Goal: Find specific page/section: Find specific page/section

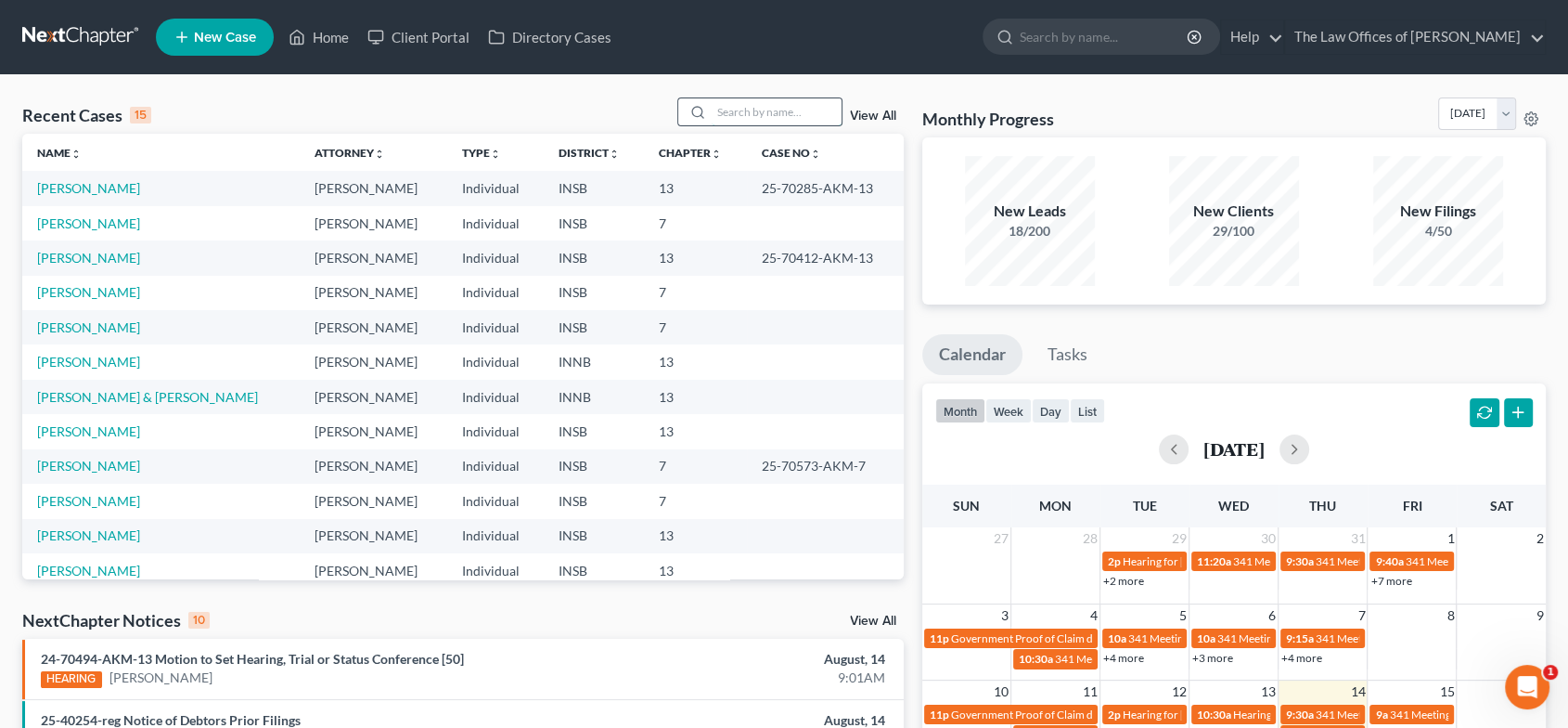
click at [794, 113] on input "search" at bounding box center [776, 112] width 130 height 27
type input "[PERSON_NAME]"
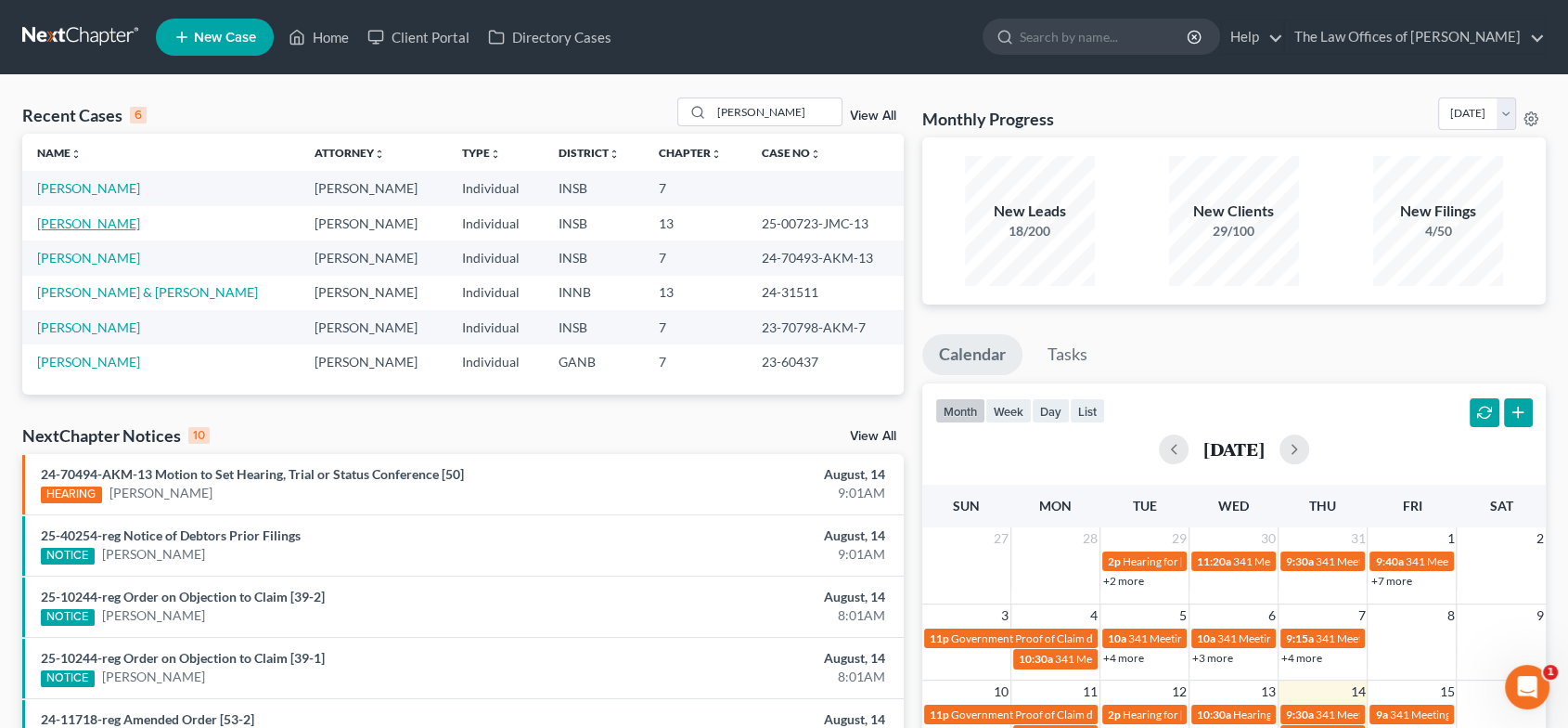
drag, startPoint x: 92, startPoint y: 222, endPoint x: 161, endPoint y: 235, distance: 70.2
click at [92, 222] on link "[PERSON_NAME]" at bounding box center [89, 223] width 103 height 16
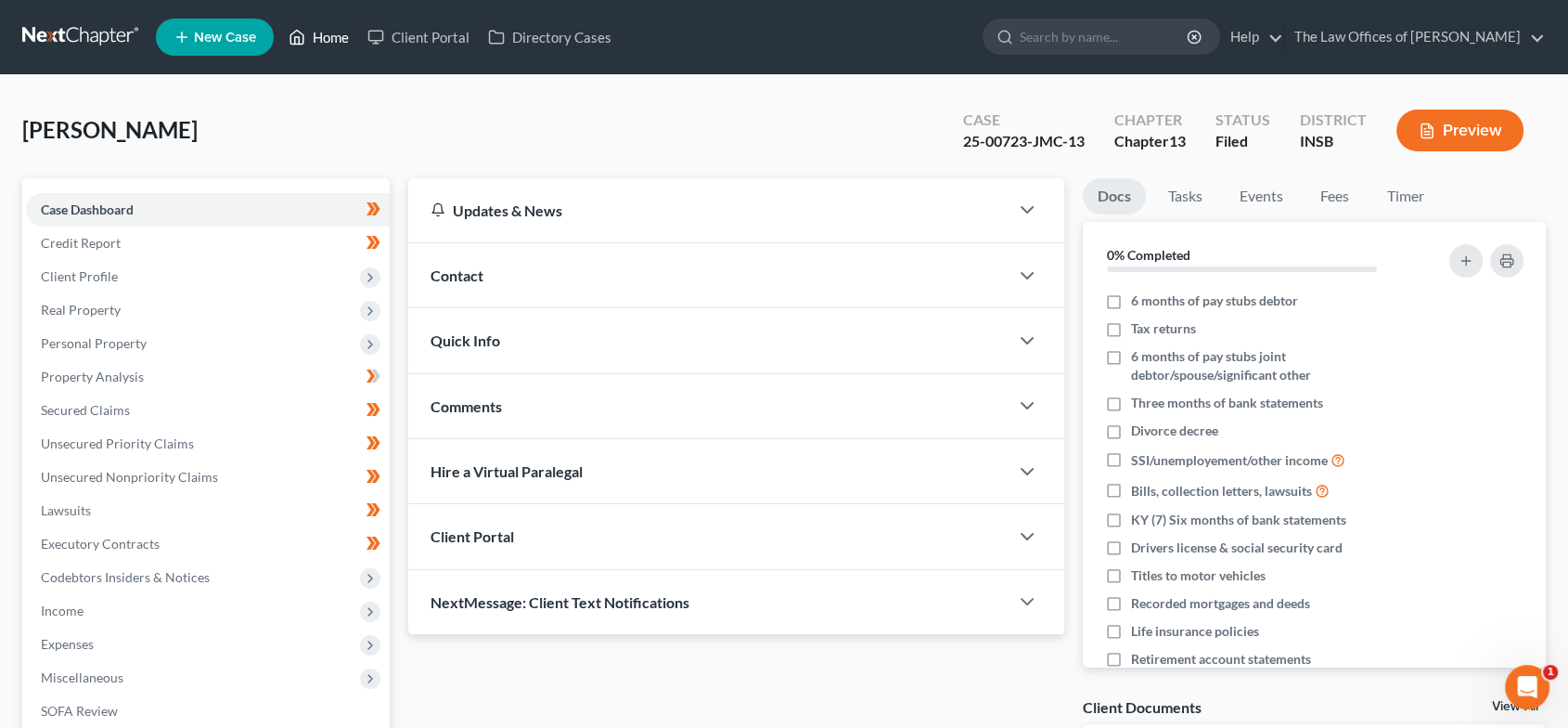
click at [318, 34] on link "Home" at bounding box center [318, 37] width 79 height 33
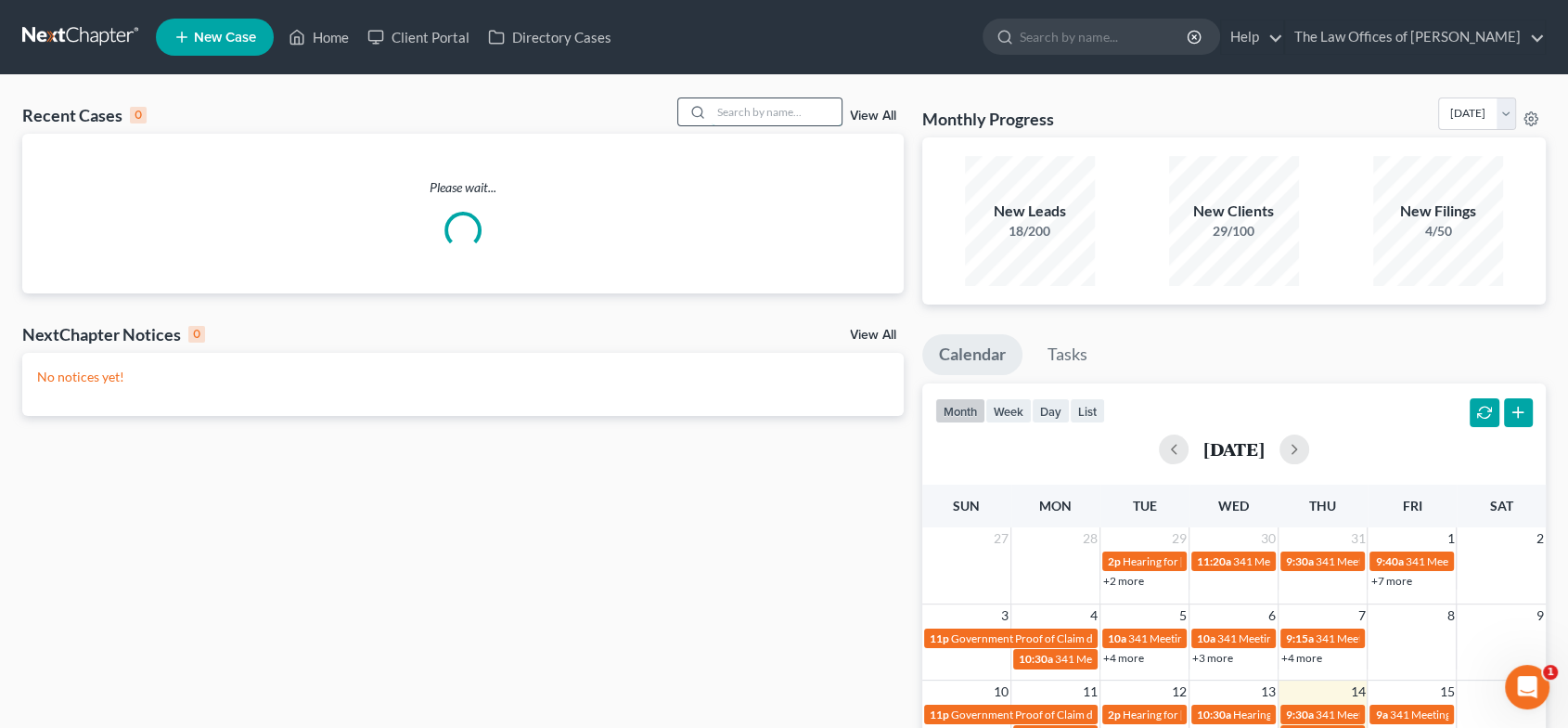
click at [750, 102] on input "search" at bounding box center [776, 112] width 130 height 27
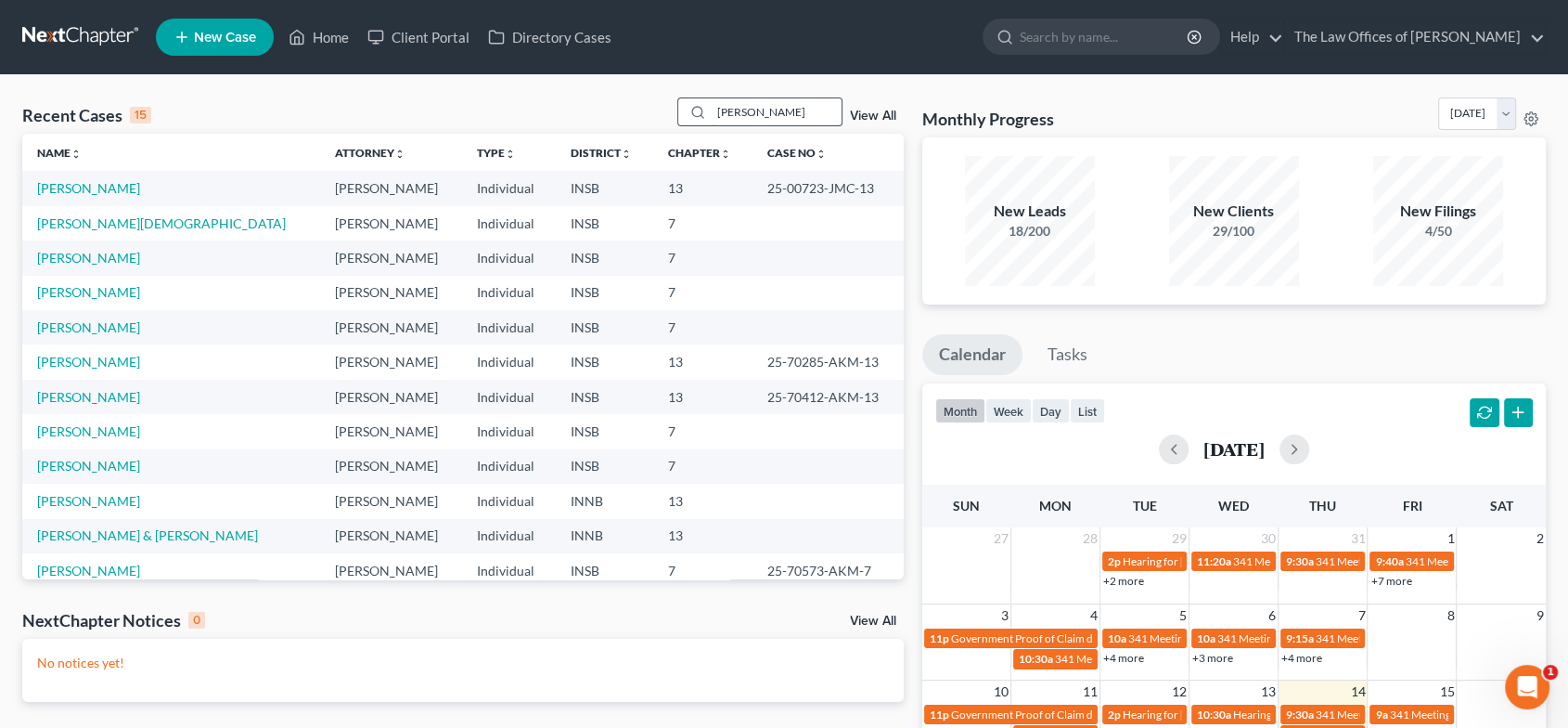
type input "[PERSON_NAME]"
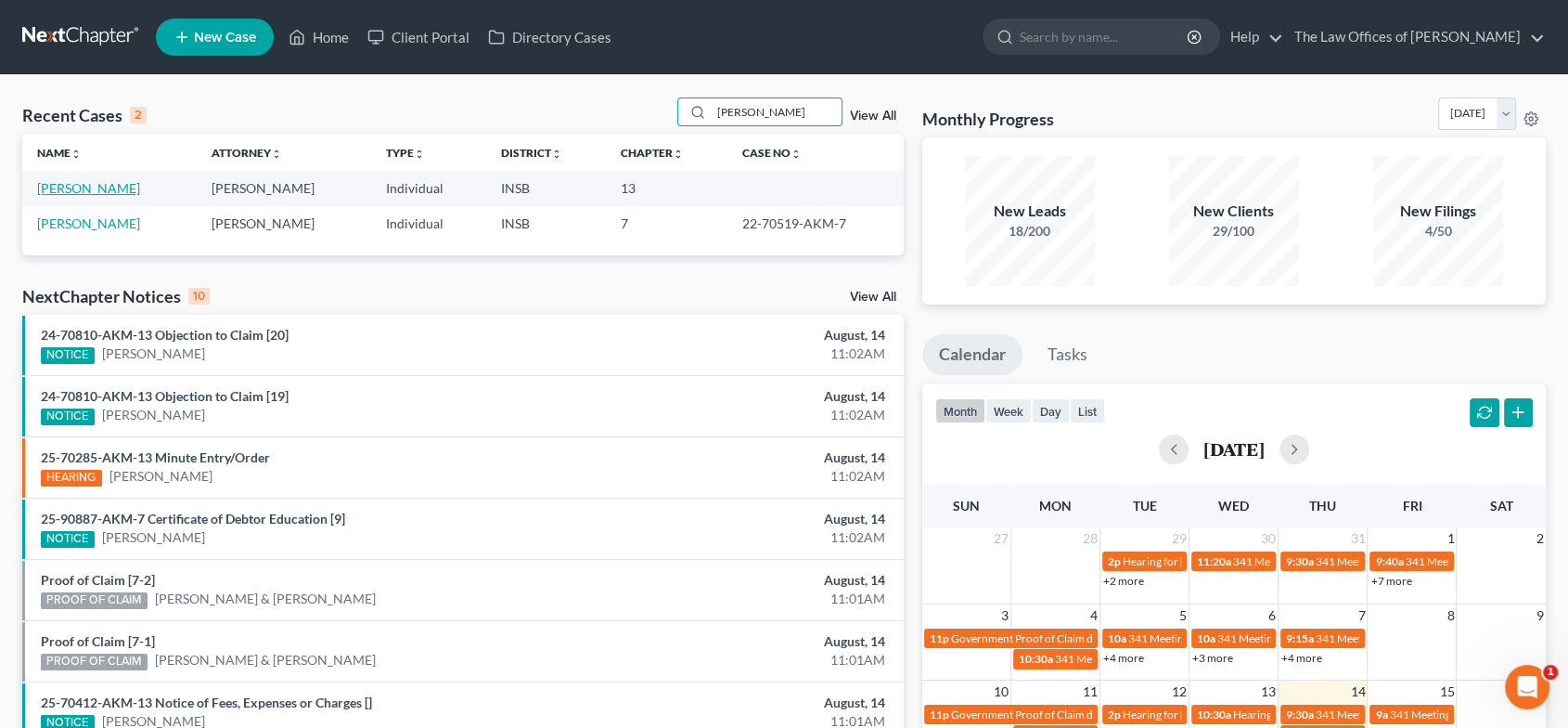
click at [126, 182] on link "[PERSON_NAME]" at bounding box center [89, 188] width 103 height 16
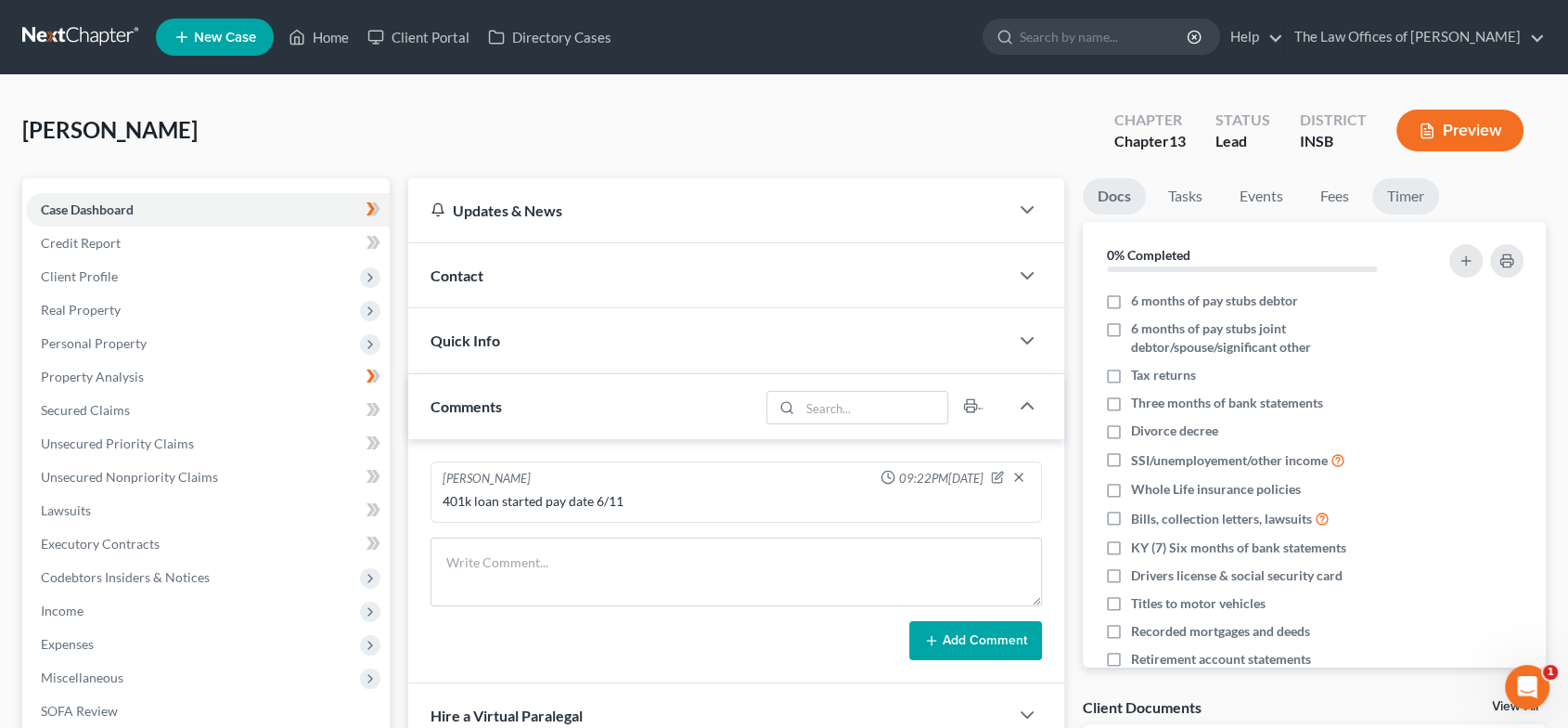
click at [1403, 185] on link "Timer" at bounding box center [1405, 196] width 67 height 36
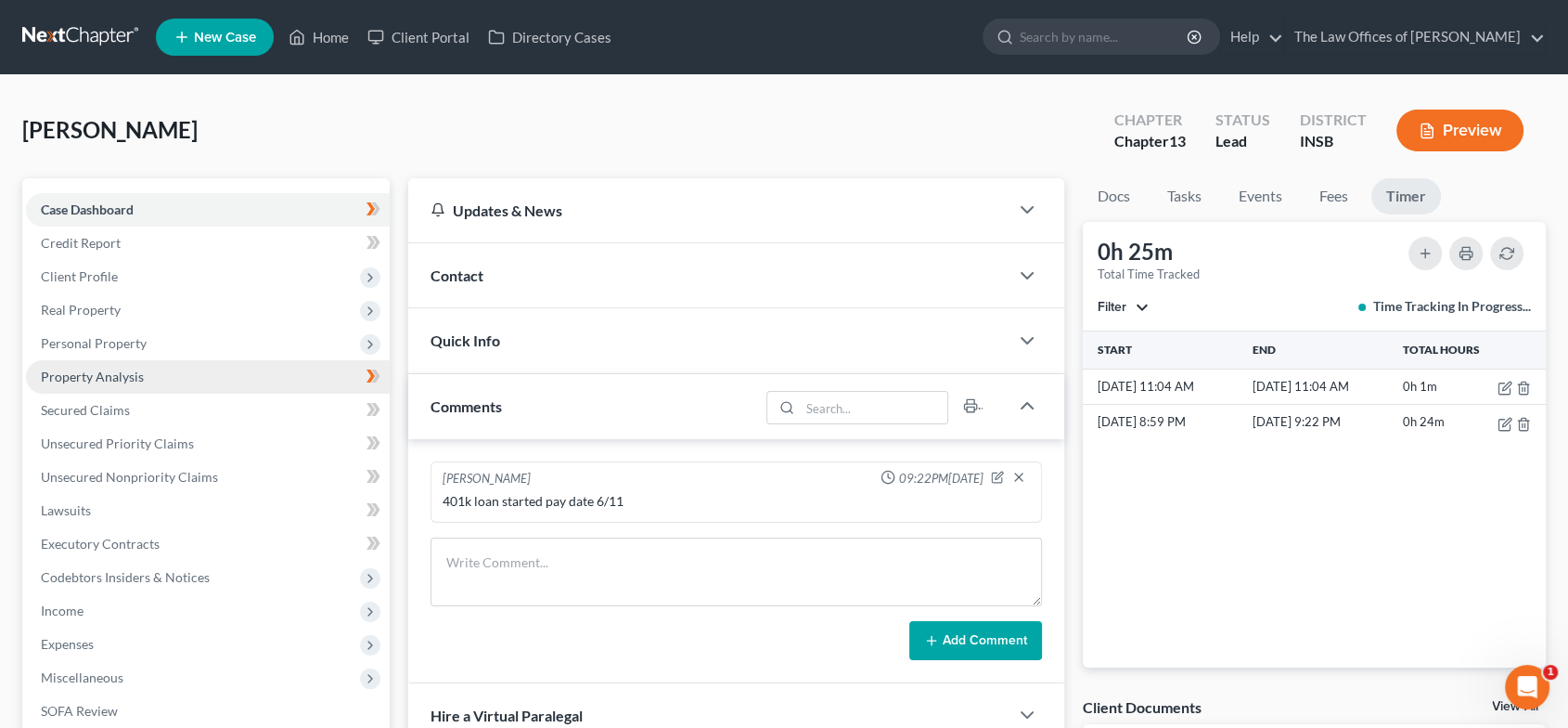
click at [153, 368] on link "Property Analysis" at bounding box center [208, 377] width 364 height 33
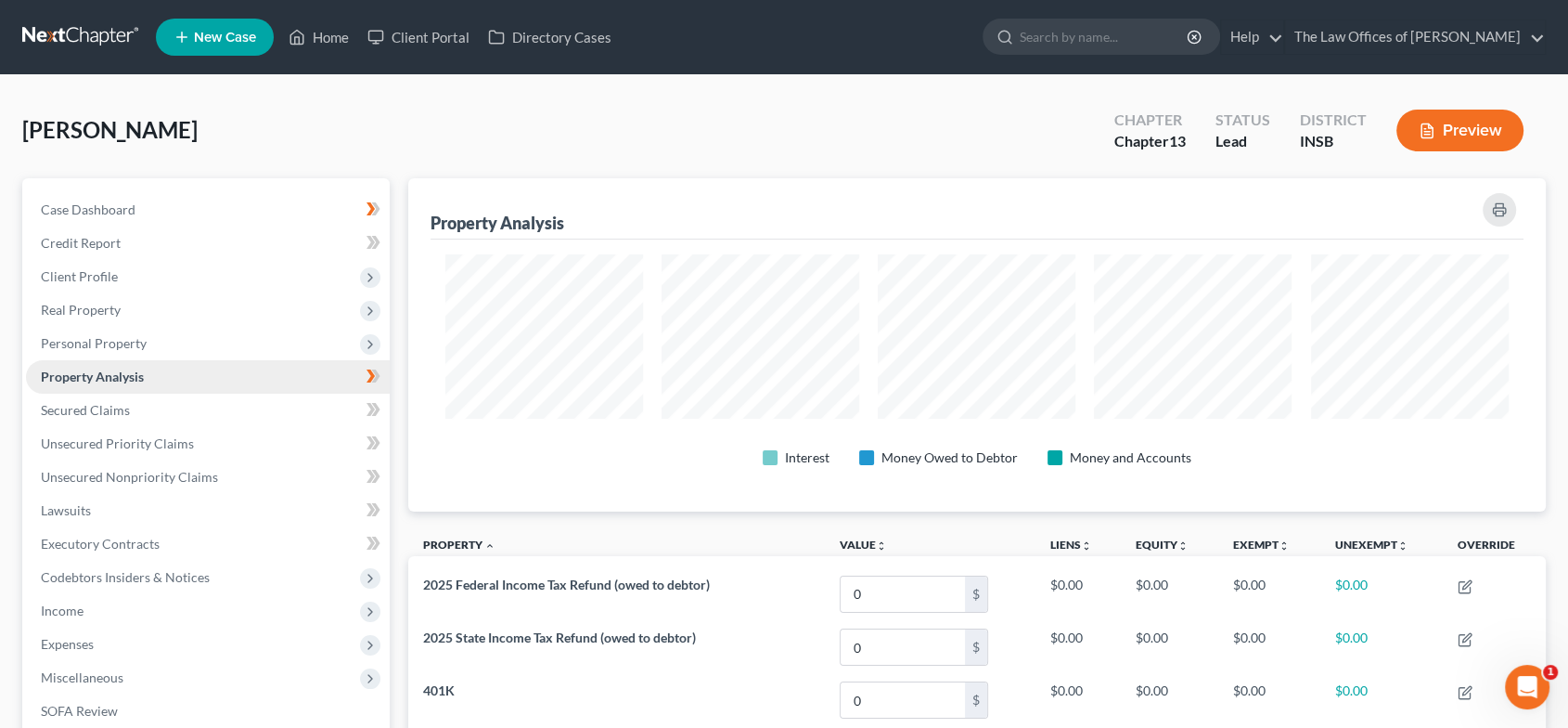
scroll to position [333, 1136]
click at [185, 219] on link "Case Dashboard" at bounding box center [208, 209] width 364 height 33
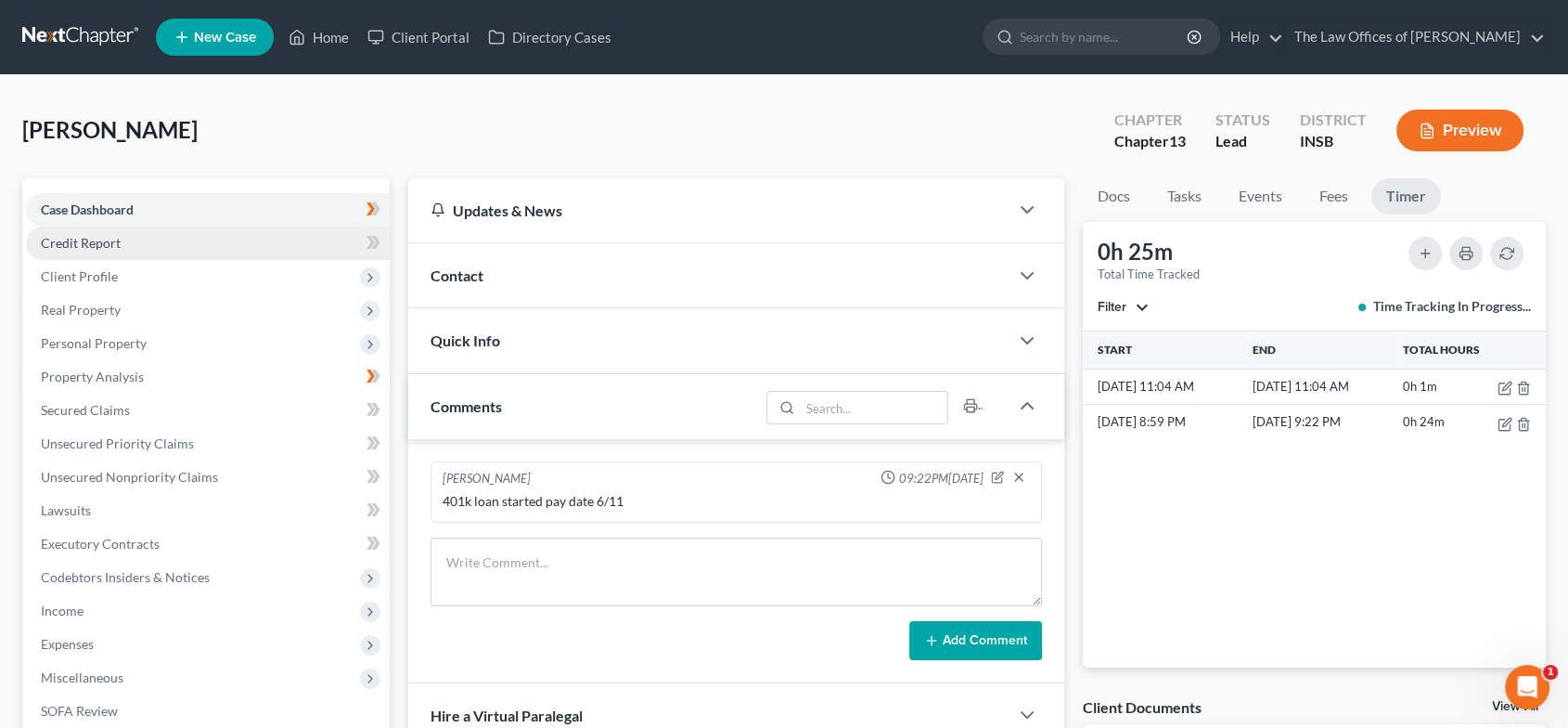
click at [205, 243] on link "Credit Report" at bounding box center [208, 243] width 364 height 33
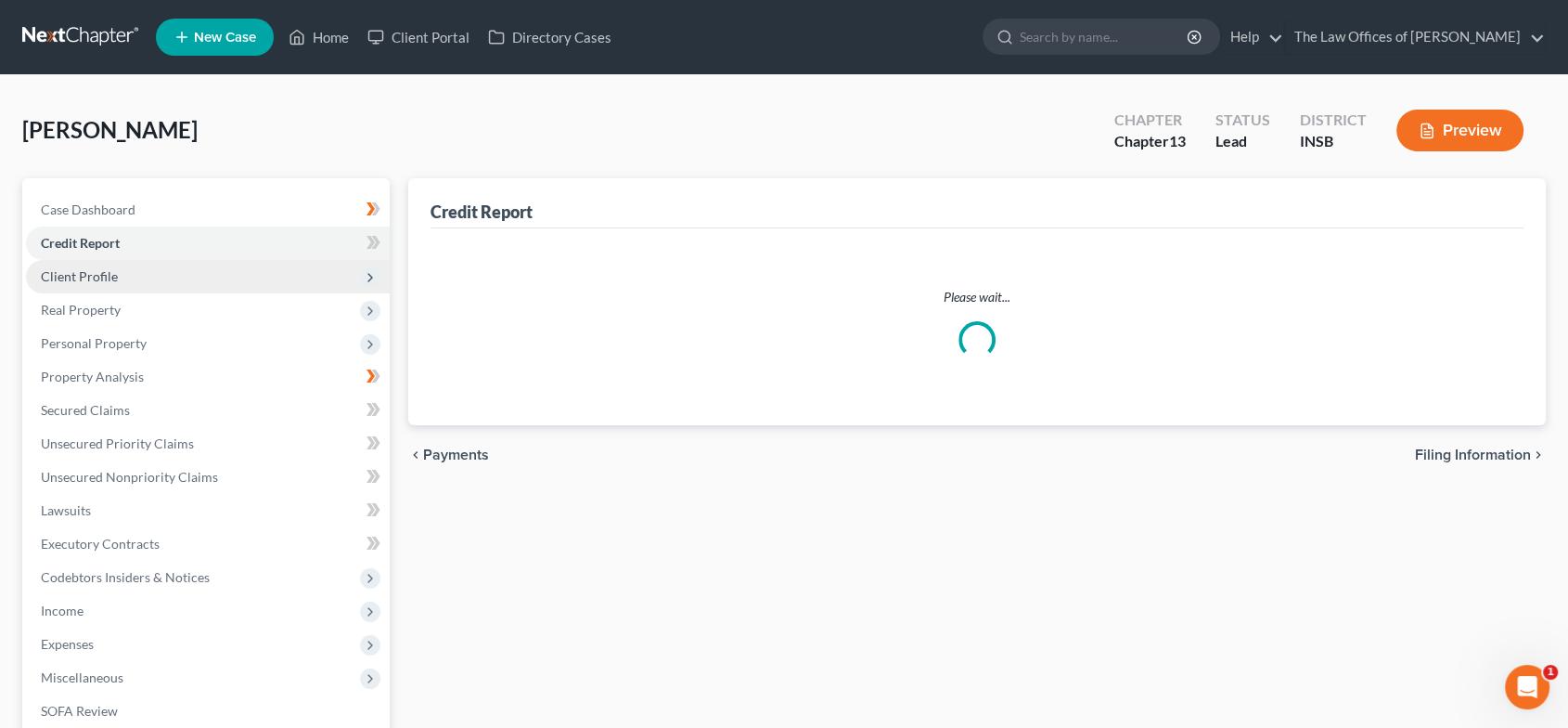
click at [182, 273] on span "Client Profile" at bounding box center [208, 276] width 364 height 33
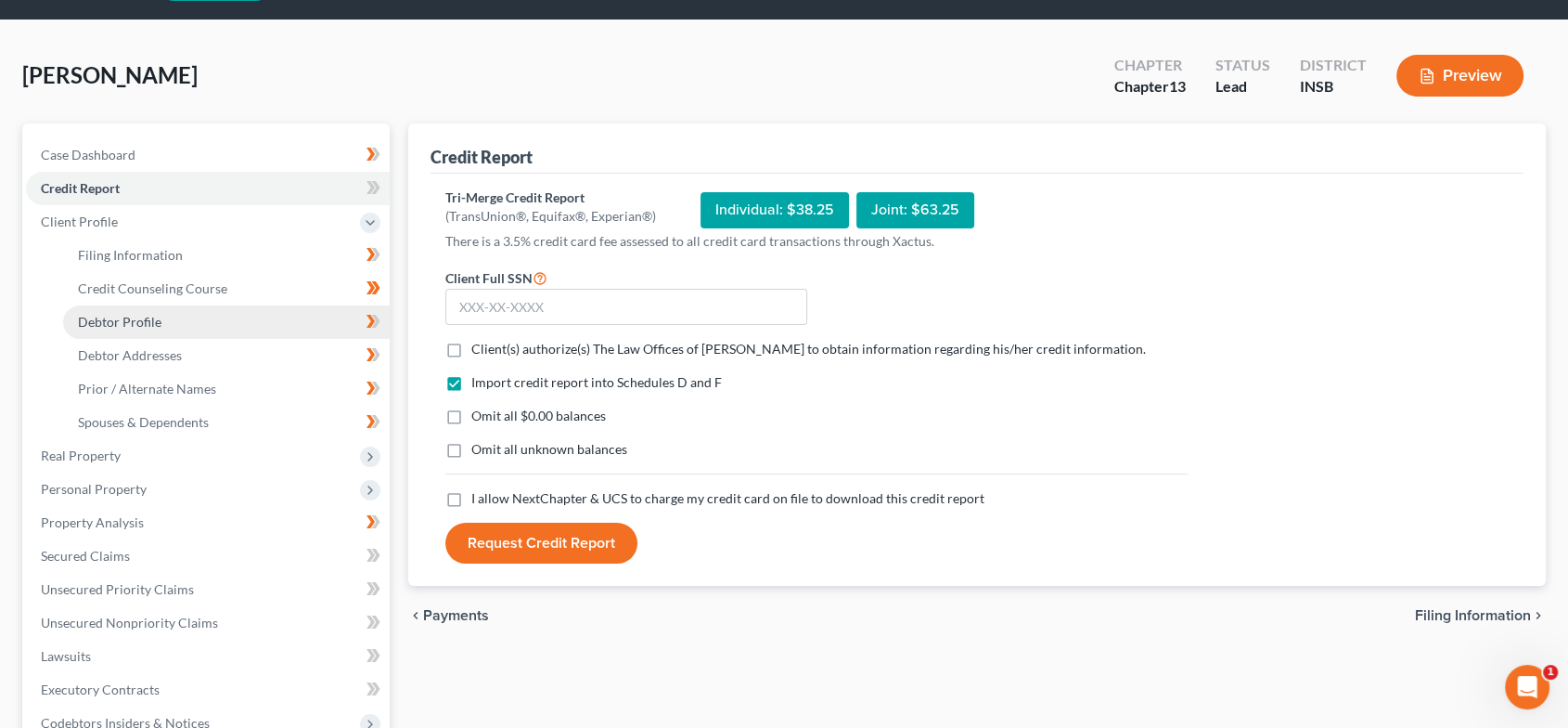
scroll to position [210, 0]
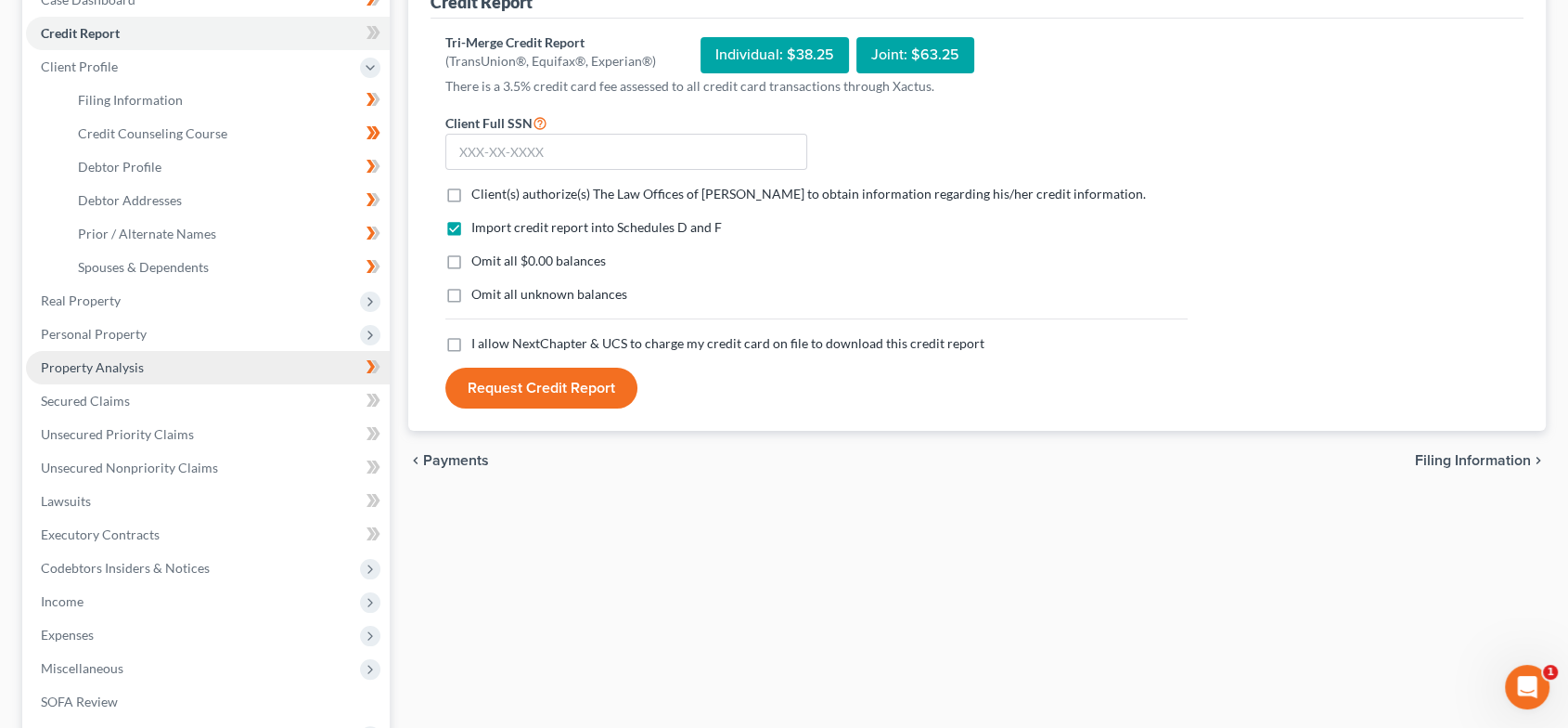
click at [172, 357] on link "Property Analysis" at bounding box center [208, 367] width 364 height 33
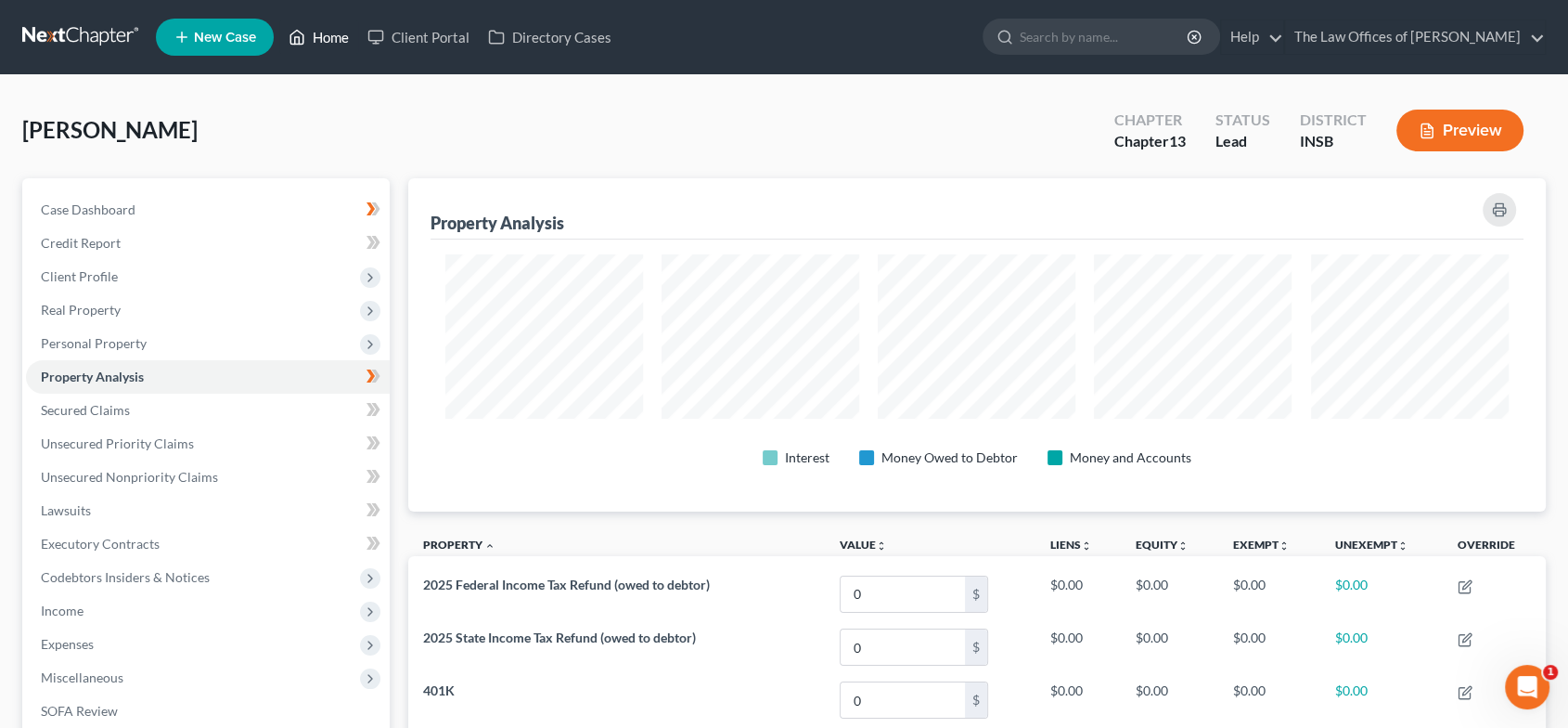
click at [312, 37] on link "Home" at bounding box center [318, 37] width 79 height 33
